Goal: Task Accomplishment & Management: Manage account settings

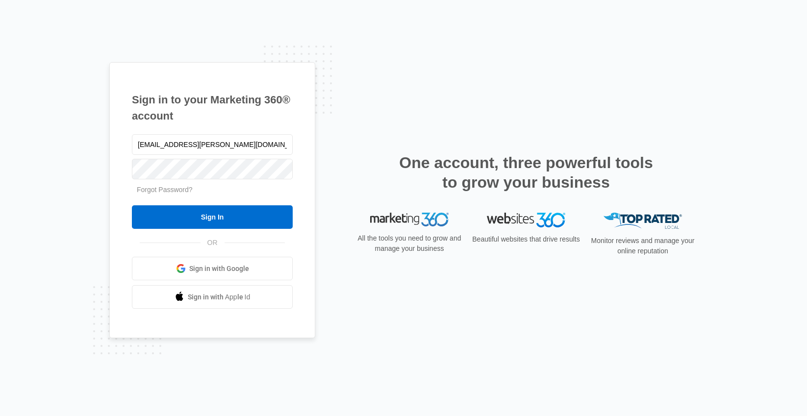
type input "[EMAIL_ADDRESS][PERSON_NAME][DOMAIN_NAME]"
click at [132, 206] on input "Sign In" at bounding box center [212, 218] width 161 height 24
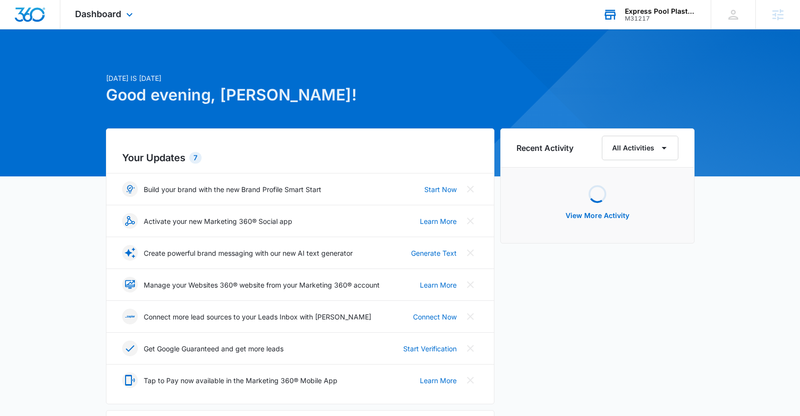
click at [640, 24] on div "Express Pool Plastering & Repairs M31217 Your Accounts View All" at bounding box center [649, 14] width 123 height 29
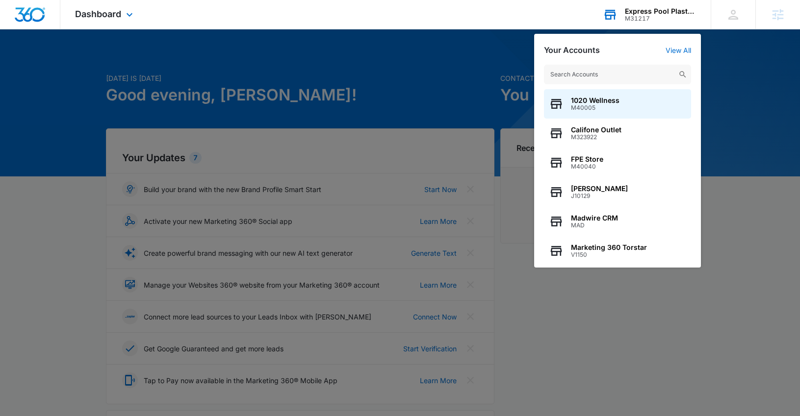
click at [636, 77] on input "text" at bounding box center [617, 75] width 147 height 20
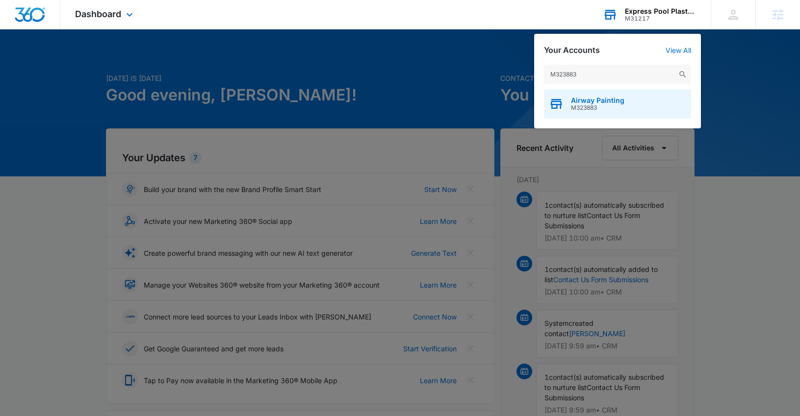
type input "M323883"
click at [628, 105] on div "Airway Painting M323883" at bounding box center [617, 103] width 147 height 29
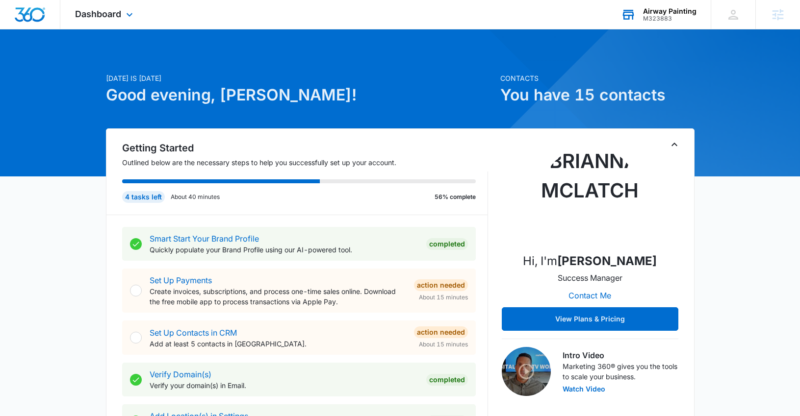
click at [129, 24] on div "Dashboard Apps Reputation Websites Forms CRM Email Social Content Ads Intellige…" at bounding box center [105, 14] width 90 height 29
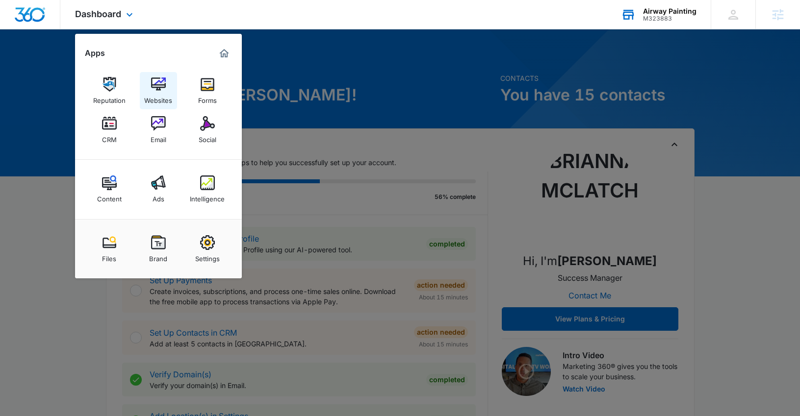
click at [154, 78] on img at bounding box center [158, 84] width 15 height 15
